Goal: Task Accomplishment & Management: Complete application form

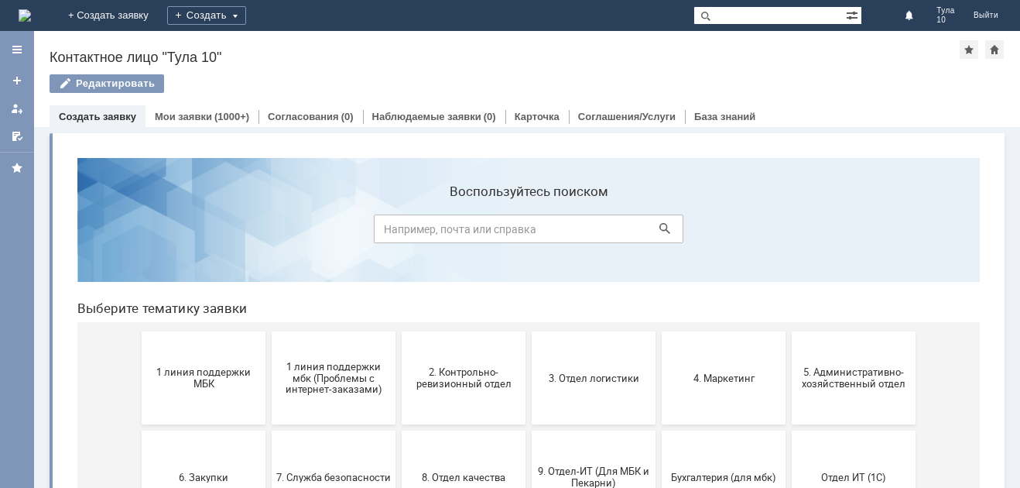
click at [111, 118] on link "Создать заявку" at bounding box center [97, 117] width 77 height 12
click at [201, 381] on span "1 линия поддержки МБК" at bounding box center [203, 377] width 115 height 23
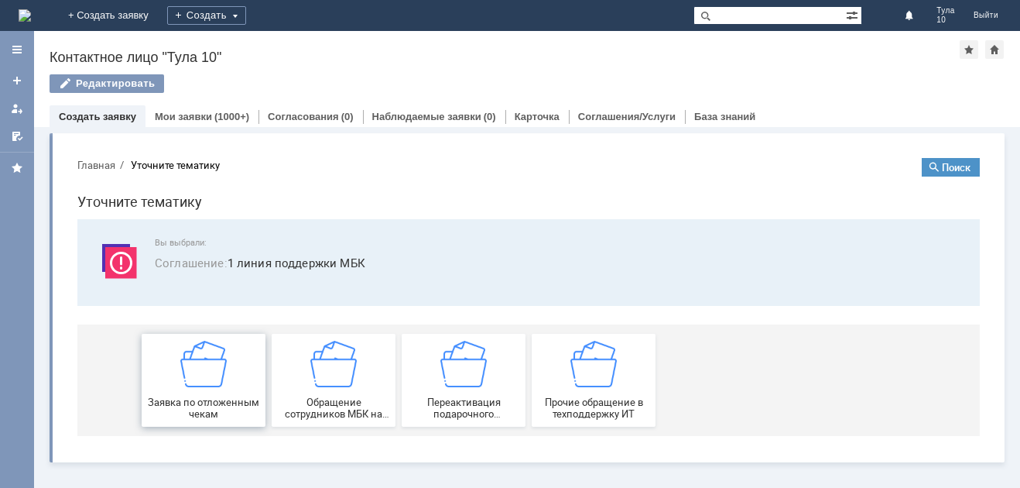
click at [221, 363] on img at bounding box center [203, 364] width 46 height 46
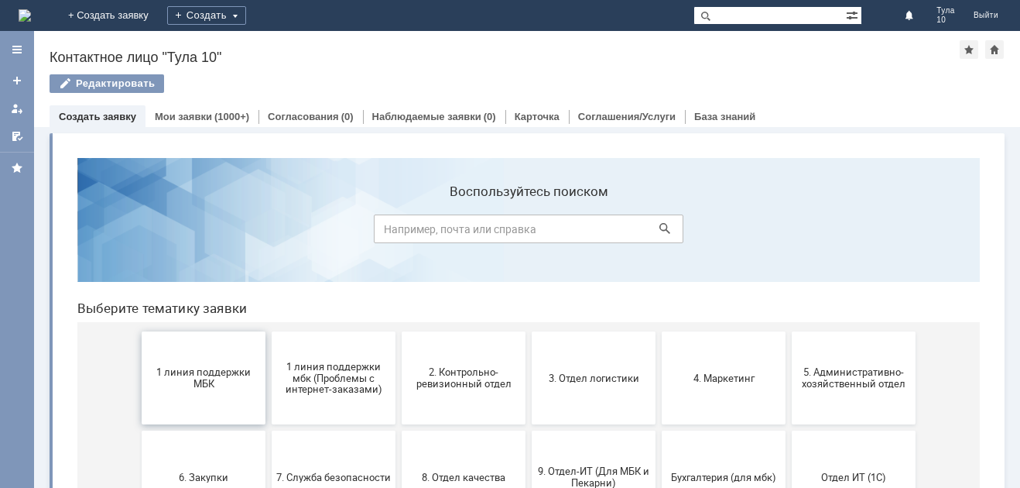
click at [204, 374] on span "1 линия поддержки МБК" at bounding box center [203, 377] width 115 height 23
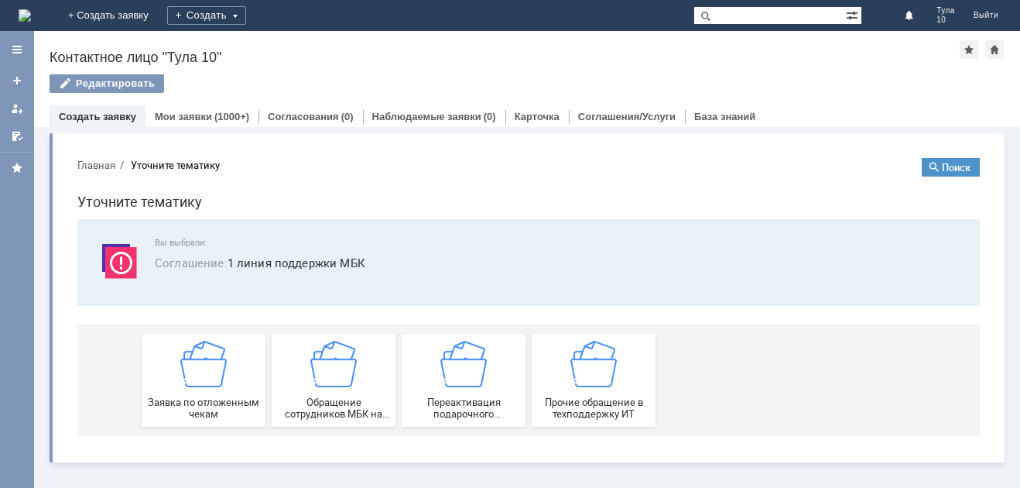
click at [204, 374] on img at bounding box center [203, 364] width 46 height 46
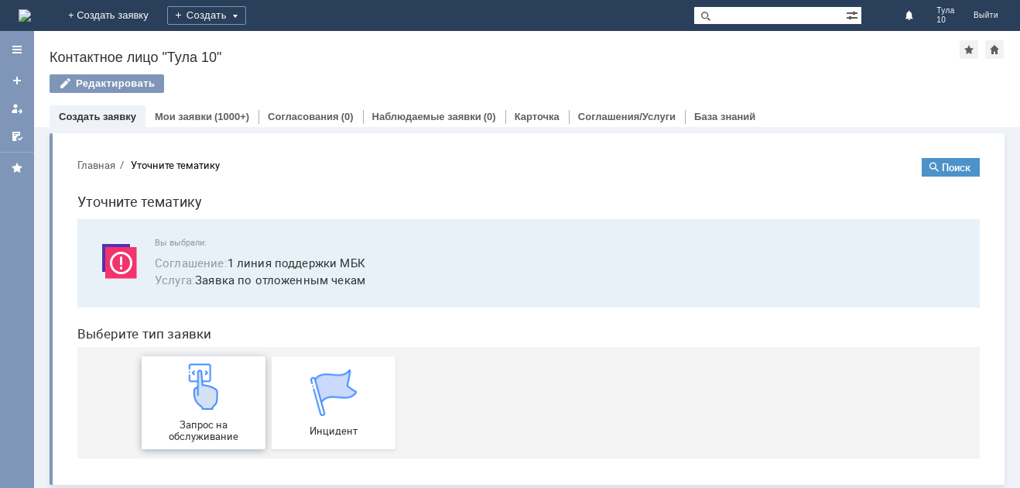
click at [231, 409] on div "Запрос на обслуживание" at bounding box center [203, 402] width 115 height 79
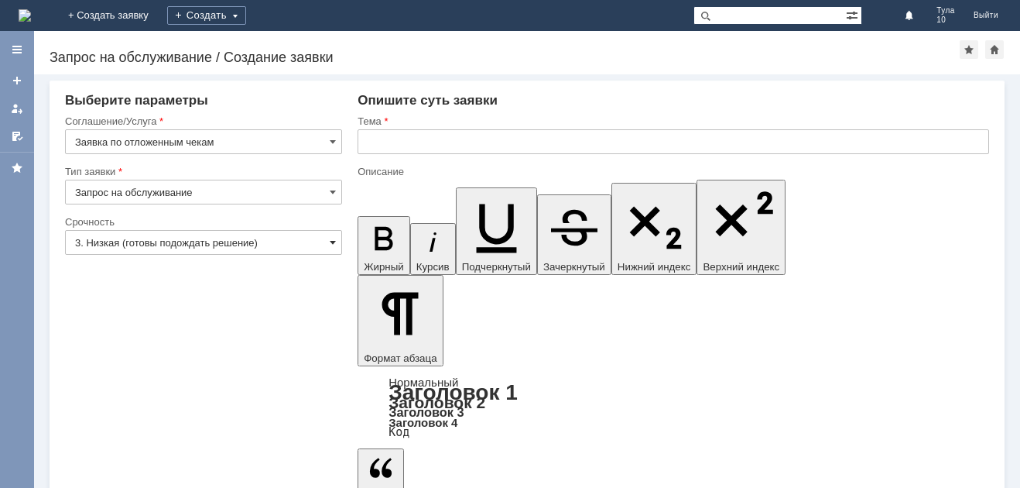
click at [334, 240] on span at bounding box center [333, 242] width 6 height 12
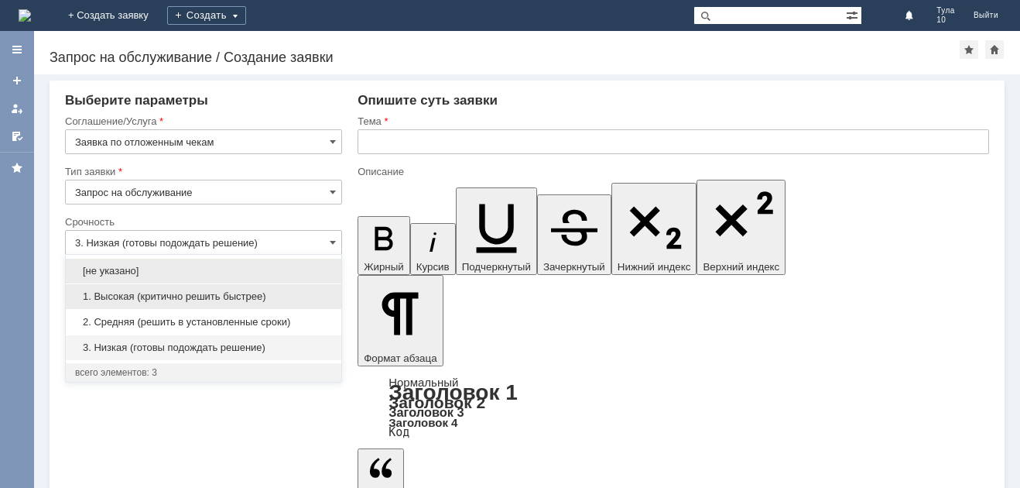
click at [244, 300] on span "1. Высокая (критично решить быстрее)" at bounding box center [203, 296] width 257 height 12
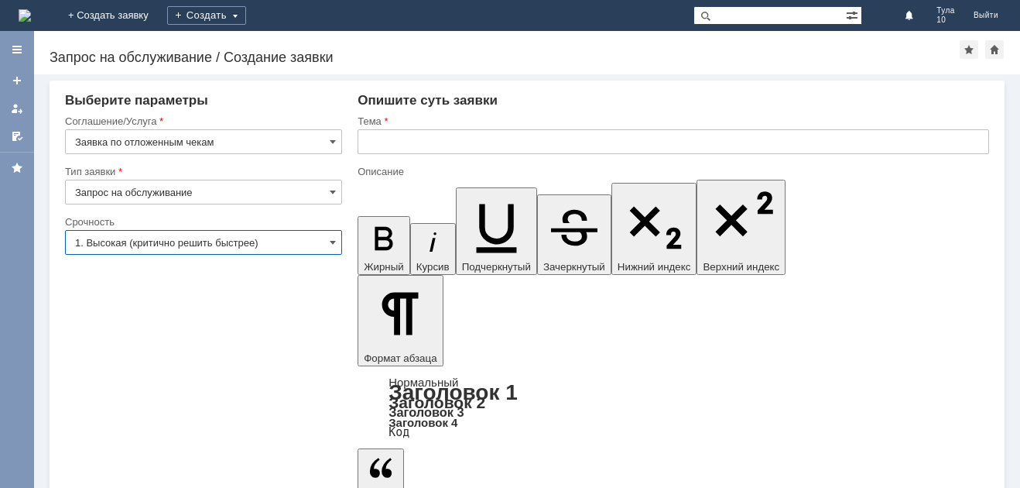
type input "1. Высокая (критично решить быстрее)"
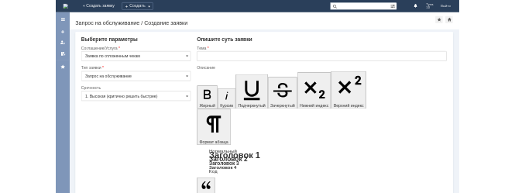
scroll to position [214, 7]
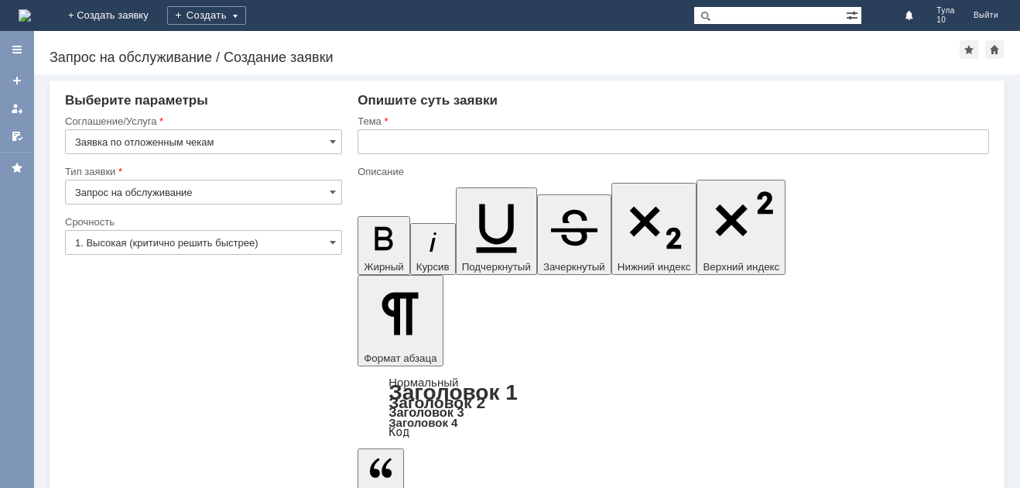
drag, startPoint x: 498, startPoint y: 4137, endPoint x: 320, endPoint y: 4161, distance: 180.4
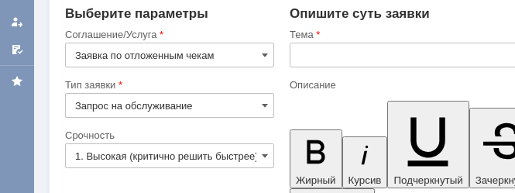
scroll to position [90, 0]
